Goal: Navigation & Orientation: Find specific page/section

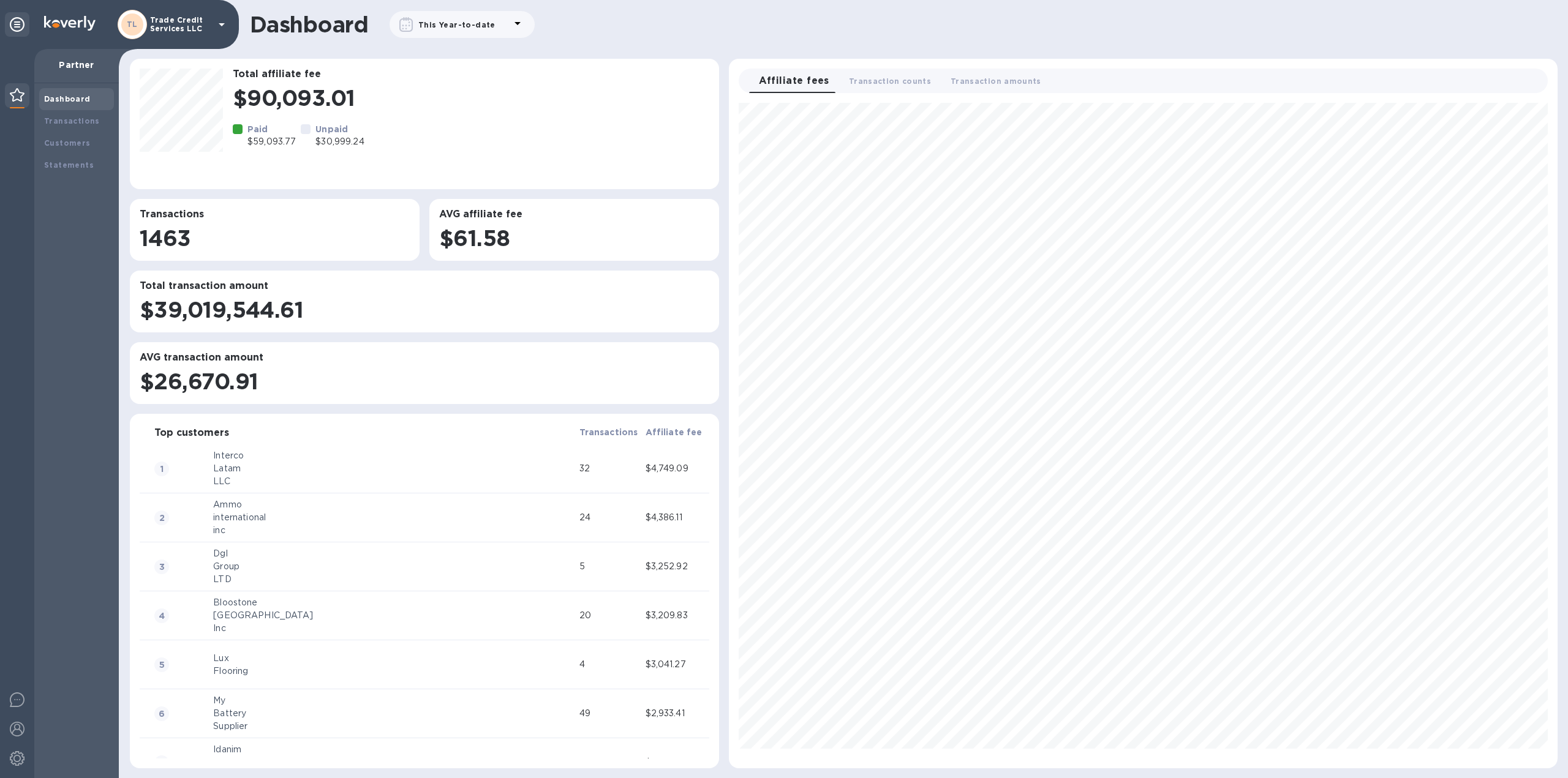
scroll to position [655, 818]
click at [72, 120] on b "Transactions" at bounding box center [72, 121] width 56 height 9
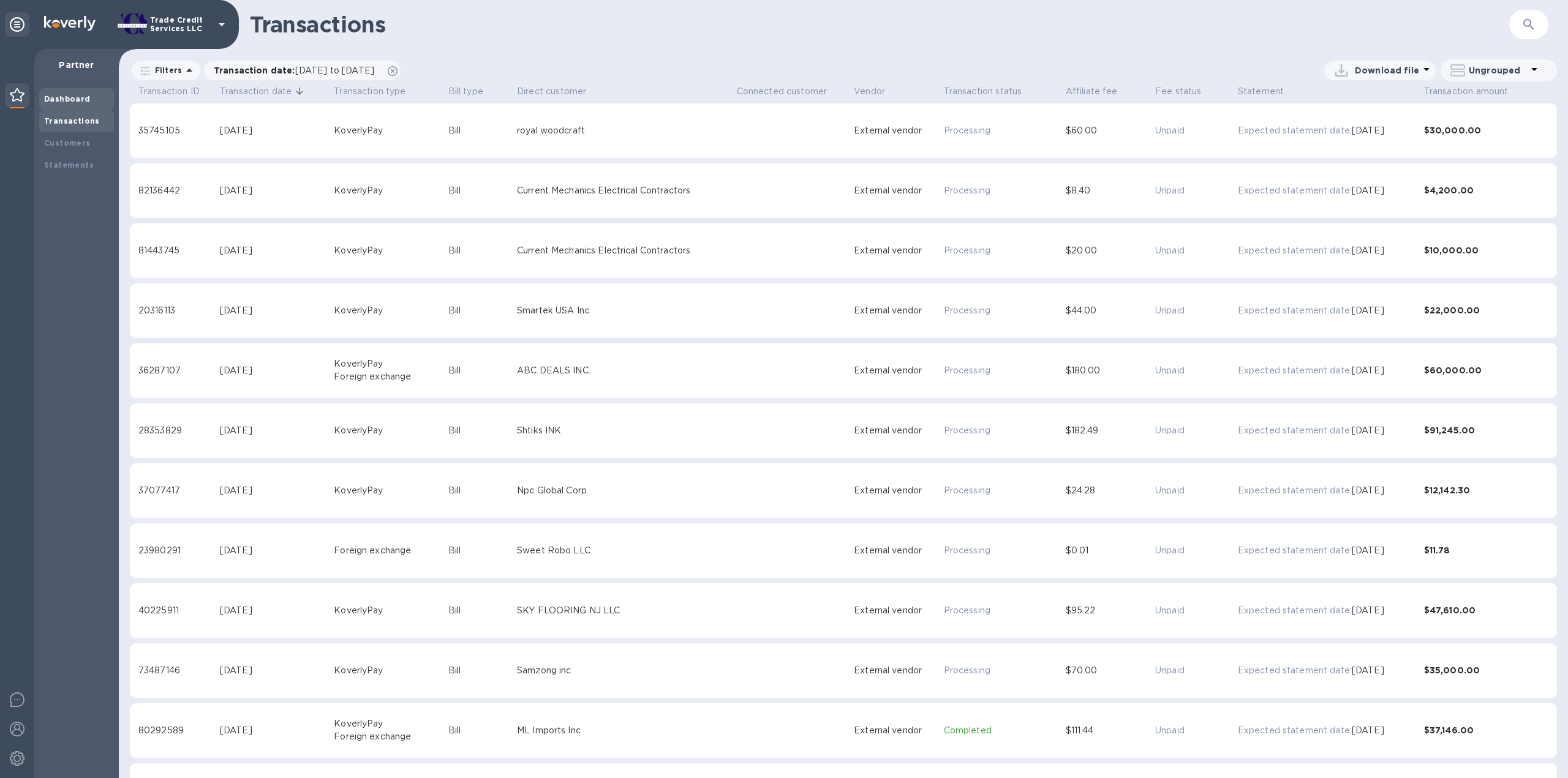
click at [70, 100] on b "Dashboard" at bounding box center [67, 98] width 47 height 9
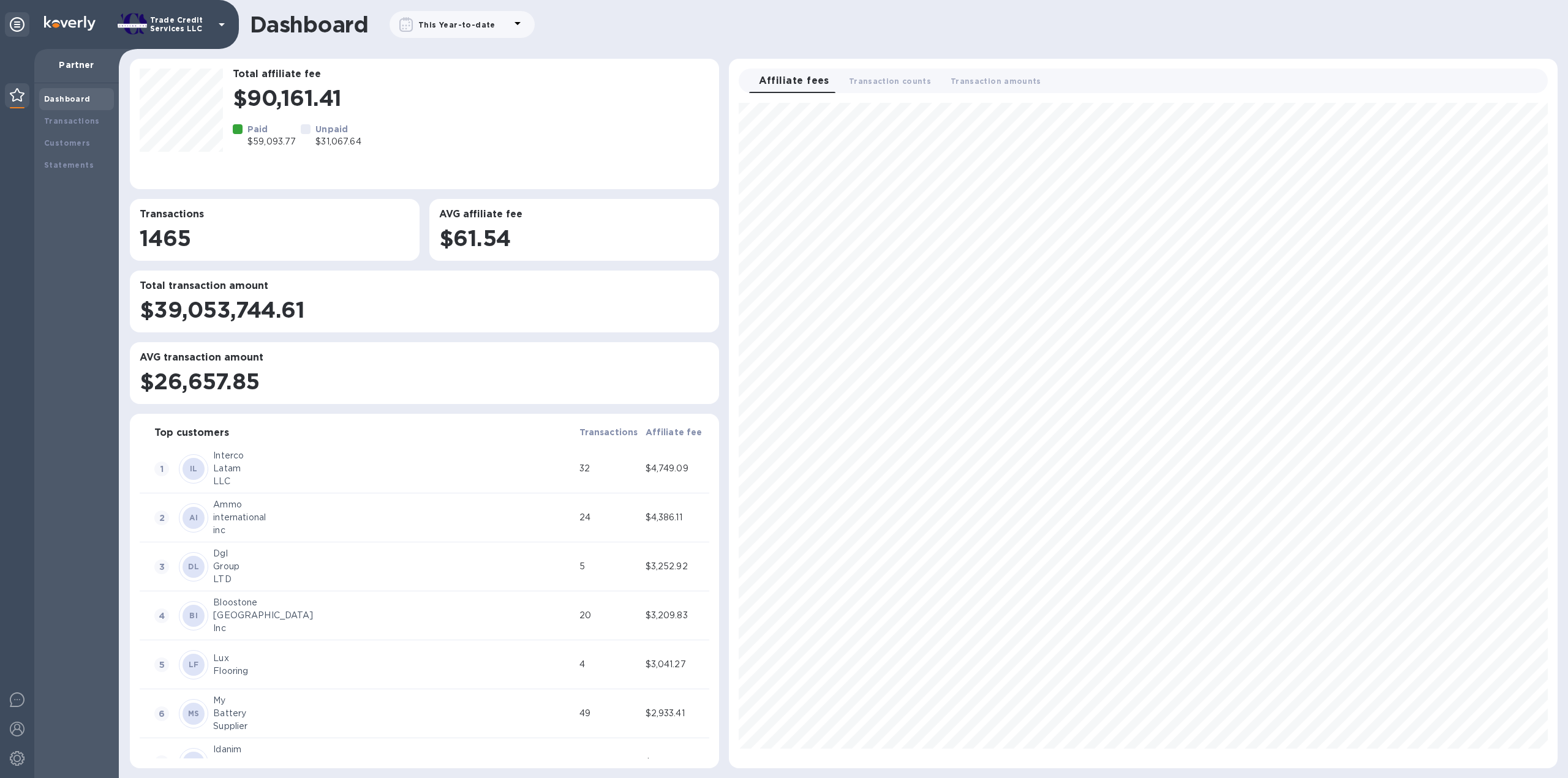
scroll to position [655, 818]
